Goal: Information Seeking & Learning: Learn about a topic

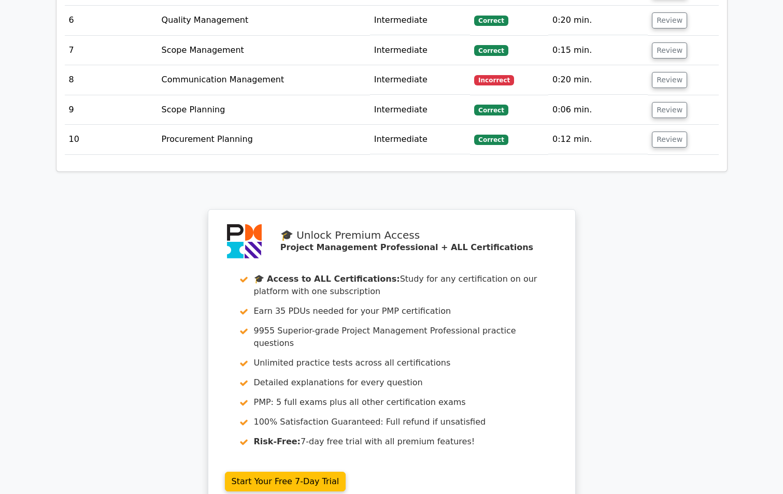
scroll to position [1859, 0]
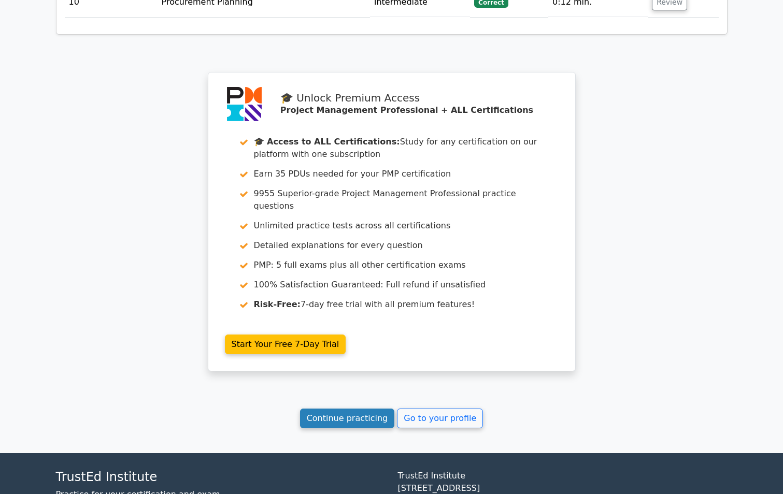
click at [371, 409] on link "Continue practicing" at bounding box center [347, 419] width 95 height 20
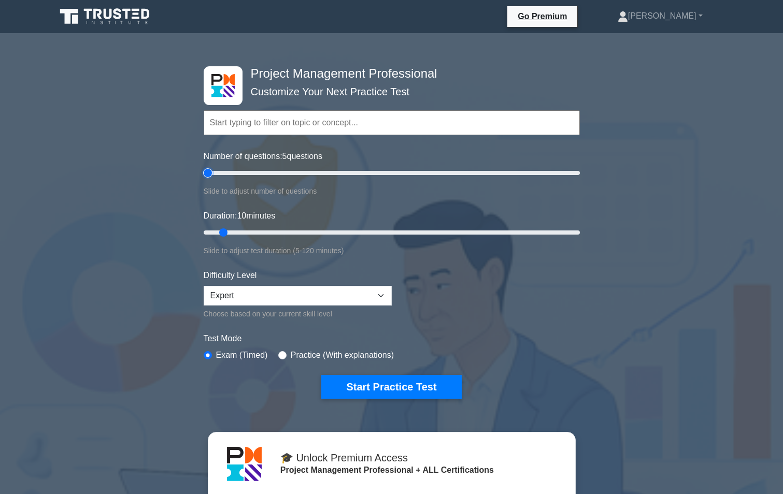
drag, startPoint x: 218, startPoint y: 173, endPoint x: 209, endPoint y: 171, distance: 9.5
type input "5"
click at [209, 171] on input "Number of questions: 5 questions" at bounding box center [392, 173] width 376 height 12
click at [397, 379] on button "Start Practice Test" at bounding box center [391, 387] width 140 height 24
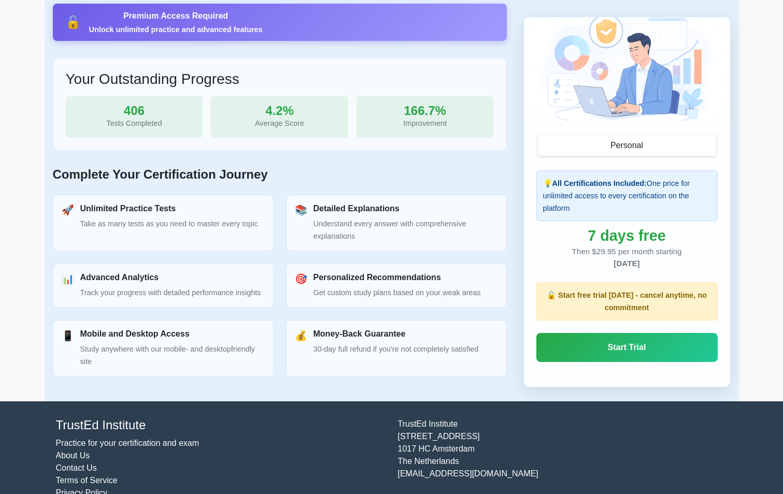
scroll to position [357, 0]
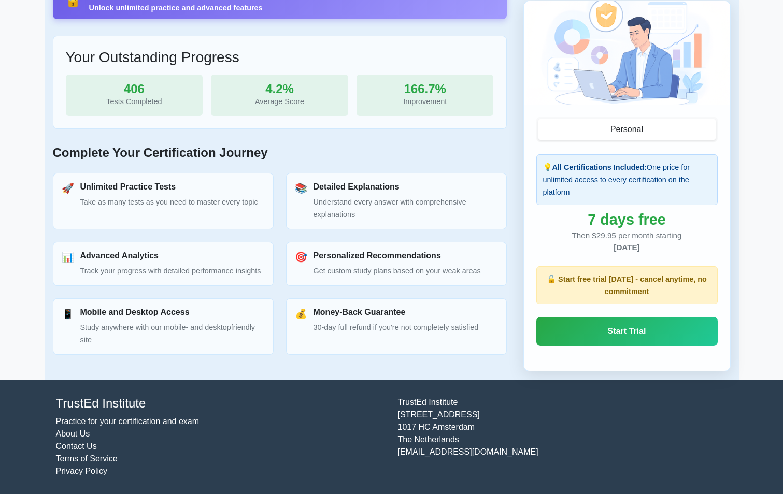
click at [176, 418] on link "Practice for your certification and exam" at bounding box center [128, 421] width 144 height 9
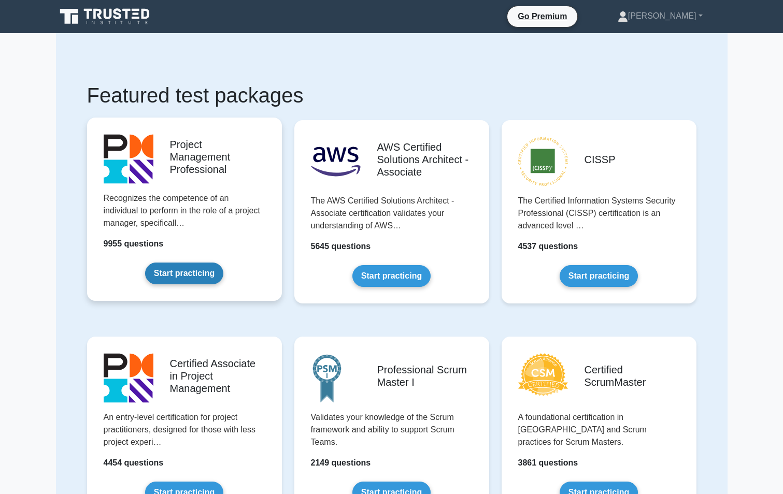
click at [181, 269] on link "Start practicing" at bounding box center [184, 274] width 78 height 22
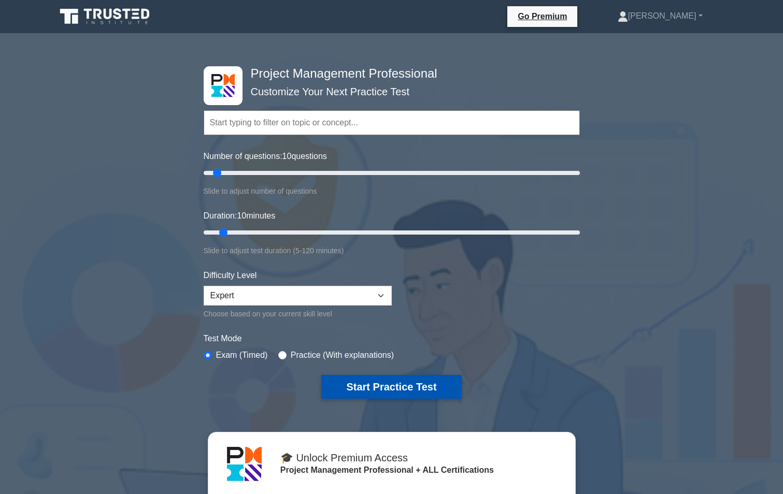
click at [416, 388] on button "Start Practice Test" at bounding box center [391, 387] width 140 height 24
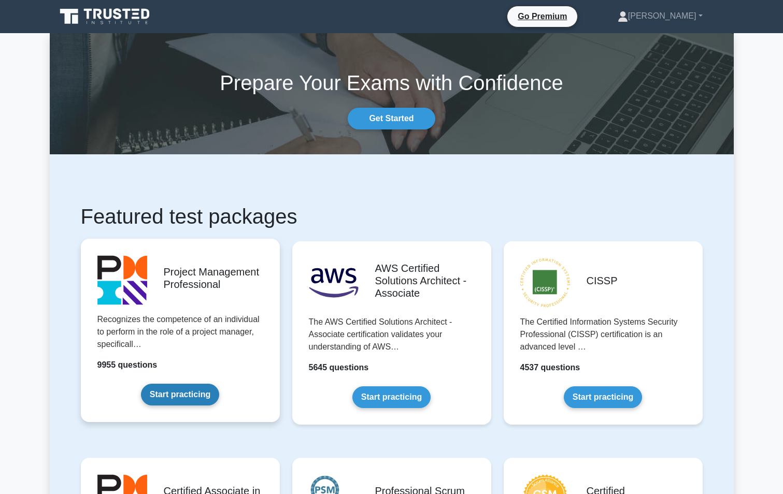
click at [175, 384] on link "Start practicing" at bounding box center [180, 395] width 78 height 22
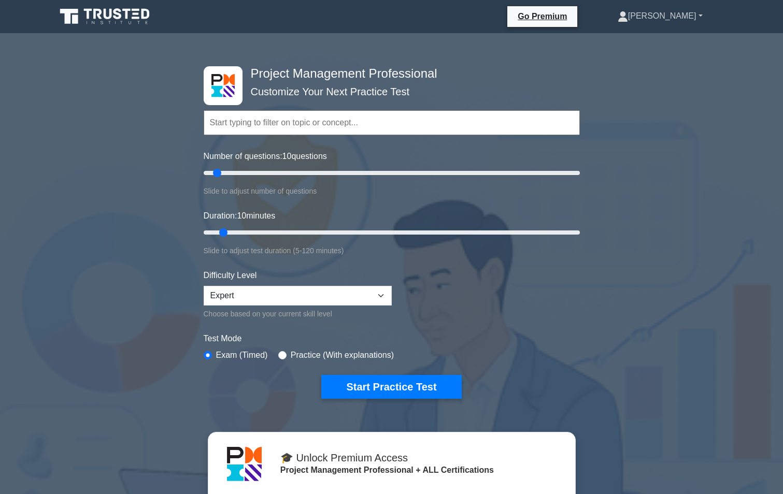
click at [695, 16] on link "[PERSON_NAME]" at bounding box center [660, 16] width 135 height 21
click at [662, 39] on link "Profile" at bounding box center [634, 40] width 82 height 17
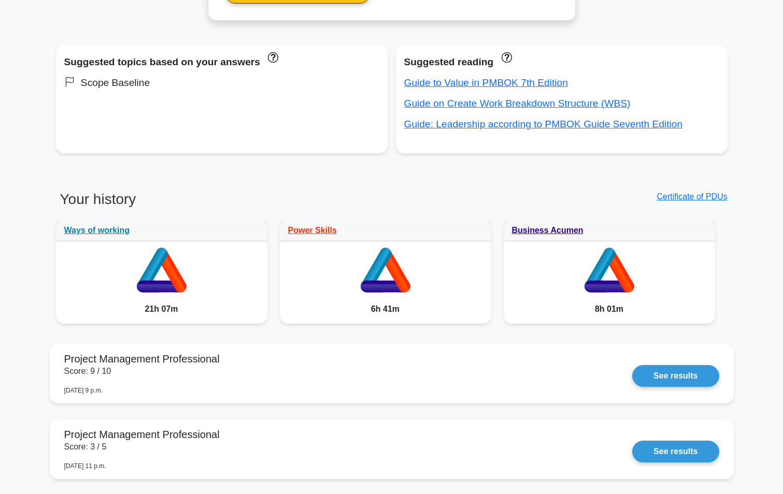
scroll to position [1487, 0]
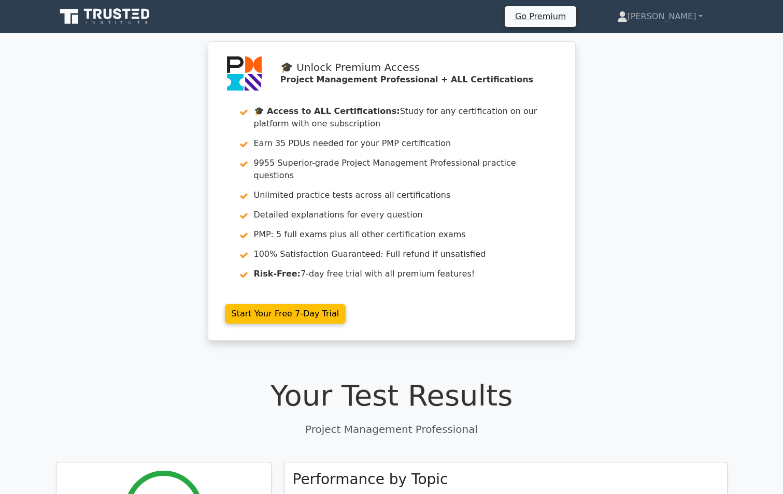
drag, startPoint x: 698, startPoint y: 203, endPoint x: 705, endPoint y: 156, distance: 46.6
click at [702, 173] on div "🎓 Unlock Premium Access Project Management Professional + ALL Certifications 🎓 …" at bounding box center [391, 197] width 783 height 312
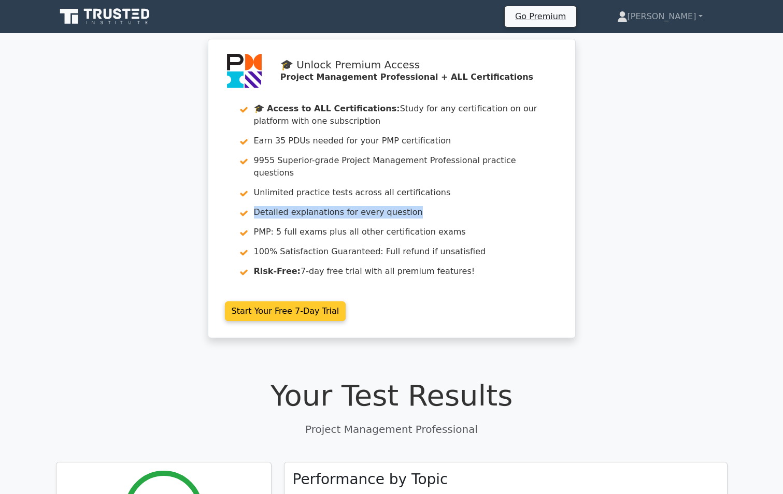
click at [307, 302] on link "Start Your Free 7-Day Trial" at bounding box center [285, 312] width 121 height 20
